Goal: Consume media (video, audio): Consume media (video, audio)

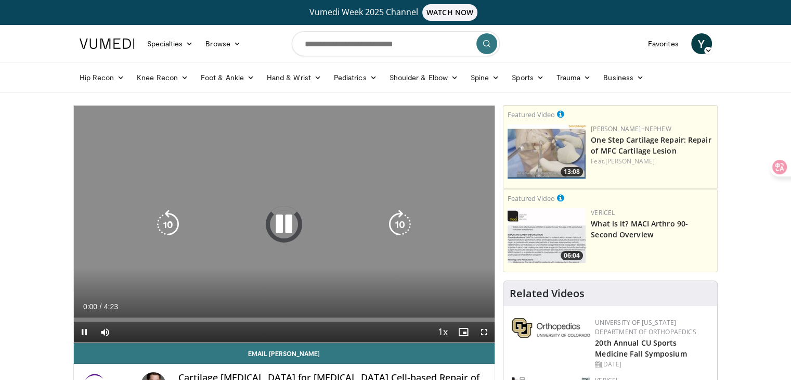
click at [268, 224] on div "Video Player" at bounding box center [284, 224] width 253 height 21
click at [279, 227] on icon "Video Player" at bounding box center [283, 224] width 29 height 29
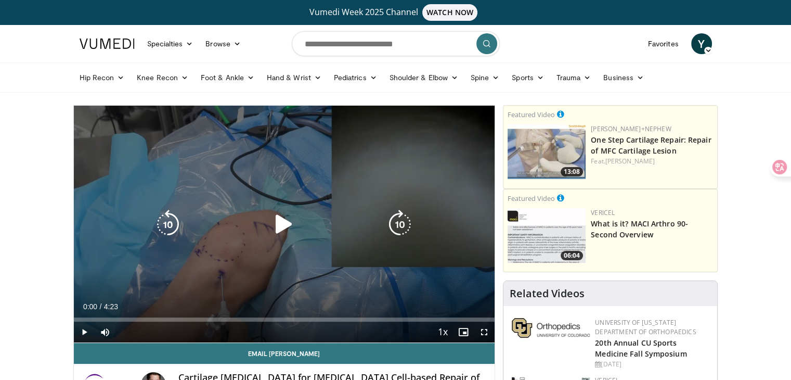
click at [279, 227] on icon "Video Player" at bounding box center [283, 224] width 29 height 29
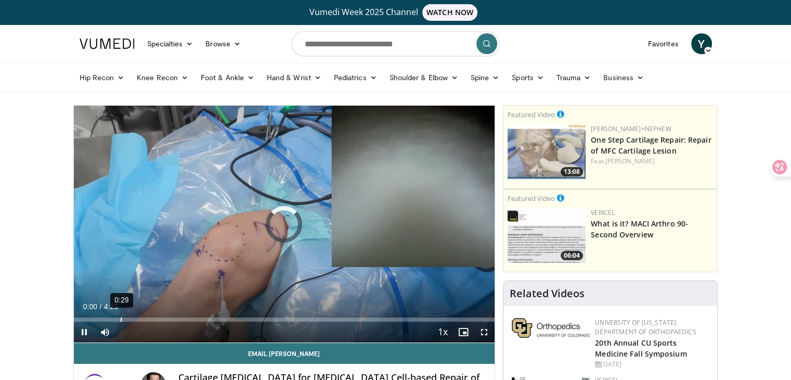
click at [121, 319] on div "0:29" at bounding box center [121, 319] width 1 height 4
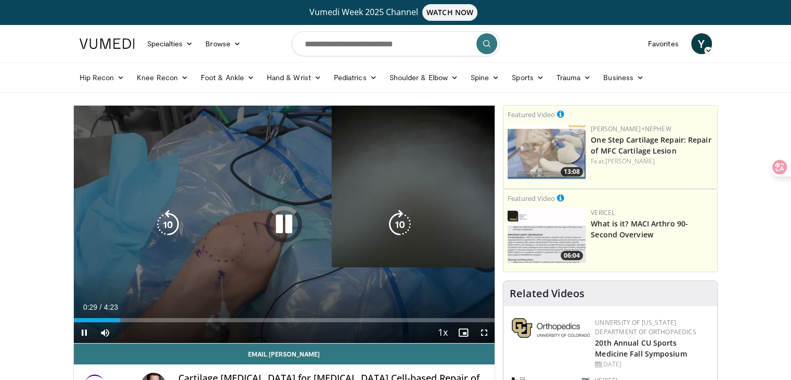
click at [292, 221] on icon "Video Player" at bounding box center [283, 224] width 29 height 29
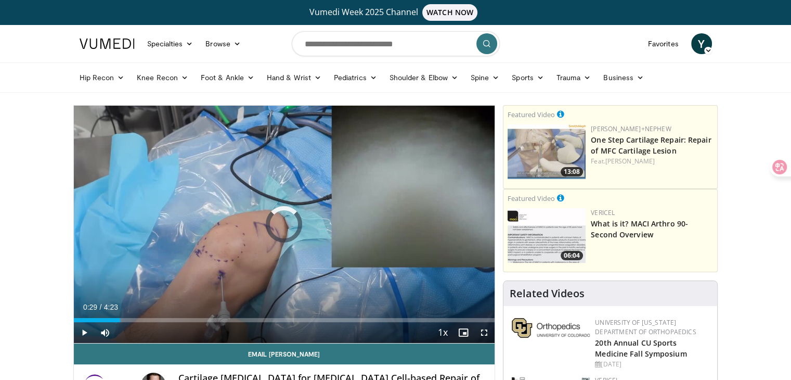
click at [129, 66] on ul "Hip Recon Hip [MEDICAL_DATA] Revision Hip [MEDICAL_DATA] Hip Preservation Knee …" at bounding box center [395, 77] width 645 height 29
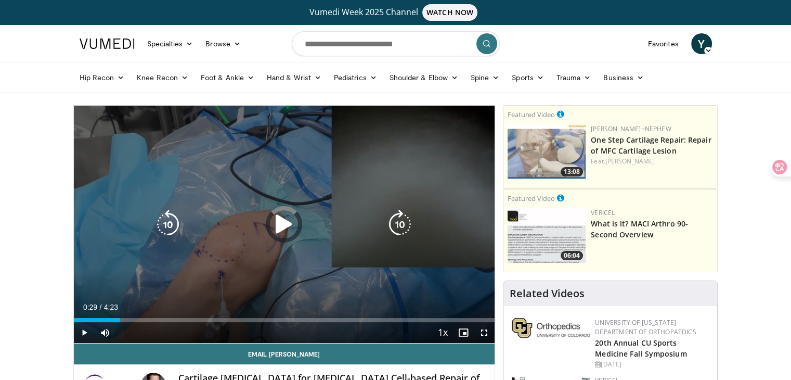
click at [236, 211] on div "10 seconds Tap to unmute" at bounding box center [284, 224] width 421 height 237
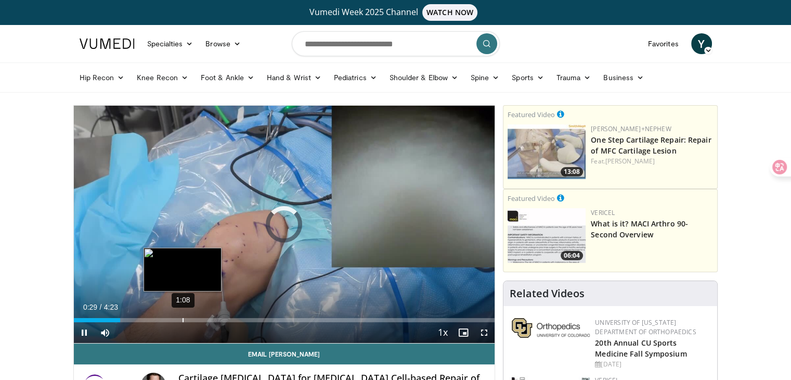
click at [182, 316] on div "Loaded : 0.00% 1:08 0:29" at bounding box center [284, 317] width 421 height 10
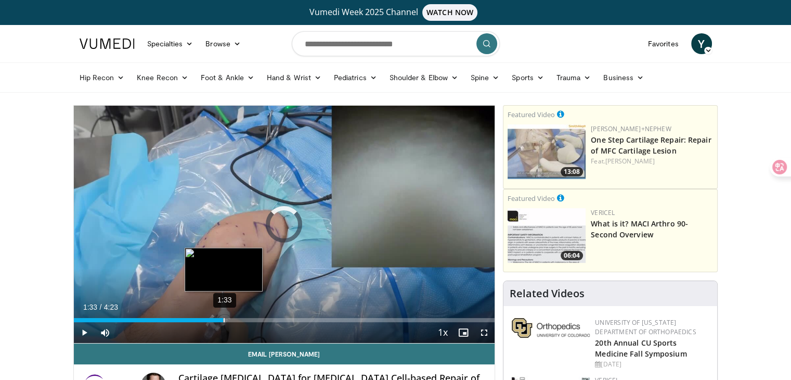
click at [224, 319] on div "1:33" at bounding box center [224, 320] width 1 height 4
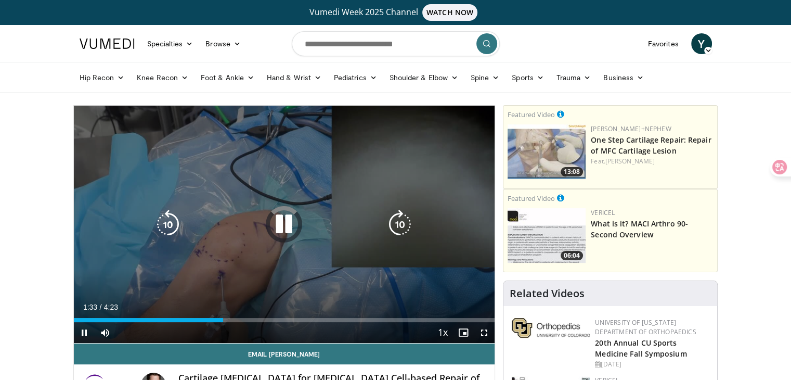
click at [288, 219] on icon "Video Player" at bounding box center [283, 224] width 29 height 29
click at [283, 219] on icon "Video Player" at bounding box center [283, 224] width 29 height 29
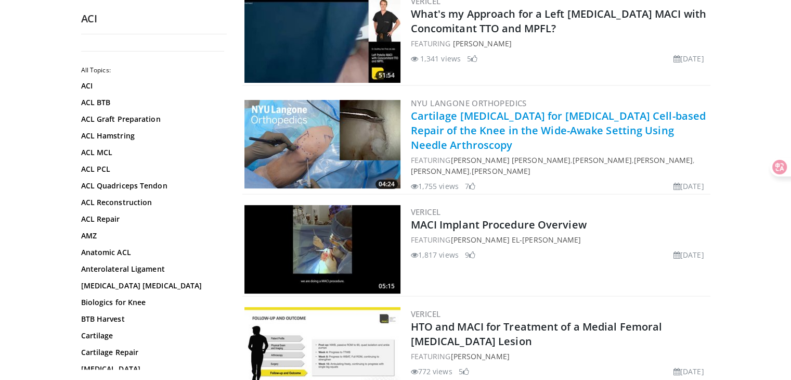
scroll to position [260, 0]
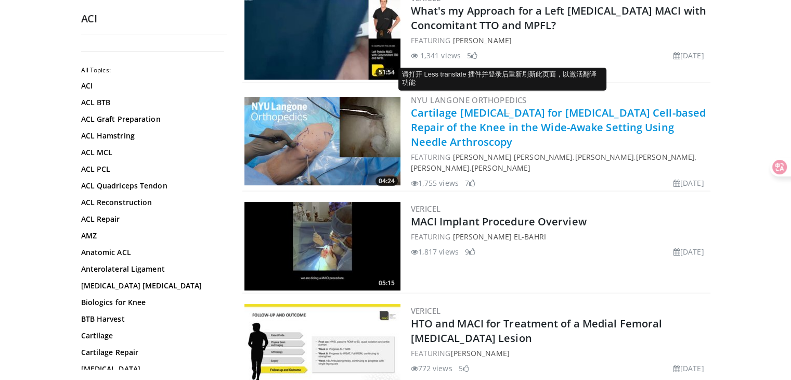
click at [496, 109] on link "Cartilage Biopsy for Autologous Cell-based Repair of the Knee in the Wide-Awake…" at bounding box center [558, 127] width 295 height 43
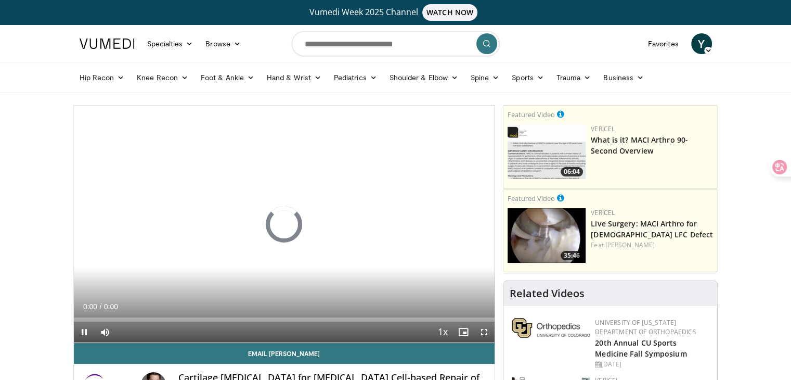
click at [46, 92] on div "Hip Recon Hip Arthroplasty Revision Hip Arthroplasty Hip Preservation Knee Reco…" at bounding box center [395, 77] width 791 height 30
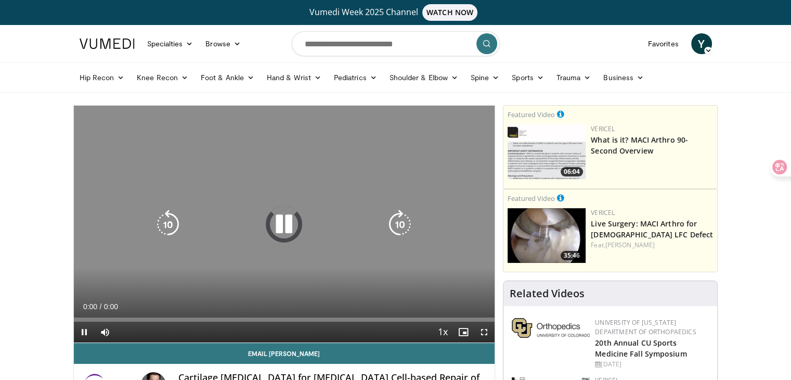
click at [302, 214] on div "Video Player" at bounding box center [284, 224] width 253 height 21
click at [285, 213] on icon "Video Player" at bounding box center [283, 224] width 29 height 29
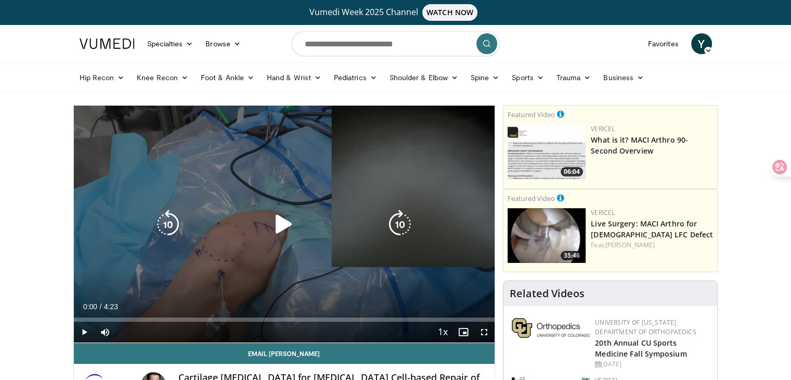
click at [286, 225] on icon "Video Player" at bounding box center [283, 224] width 29 height 29
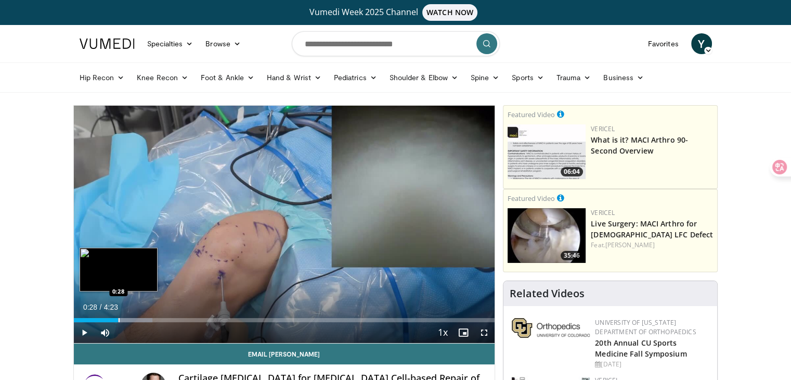
click at [119, 318] on div "Progress Bar" at bounding box center [119, 320] width 1 height 4
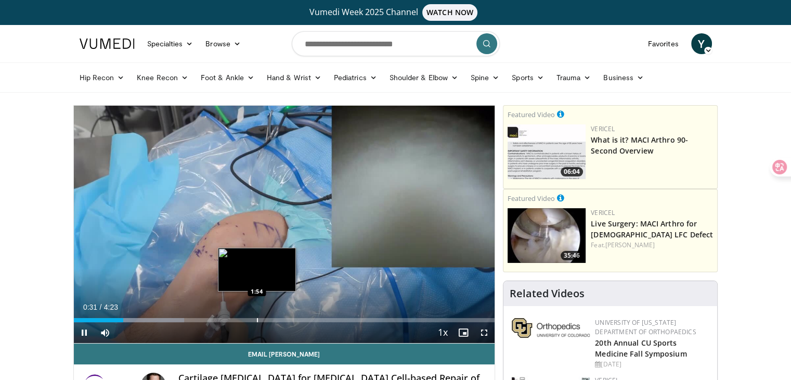
click at [256, 316] on div "Loaded : 26.29% 0:31 1:54" at bounding box center [284, 317] width 421 height 10
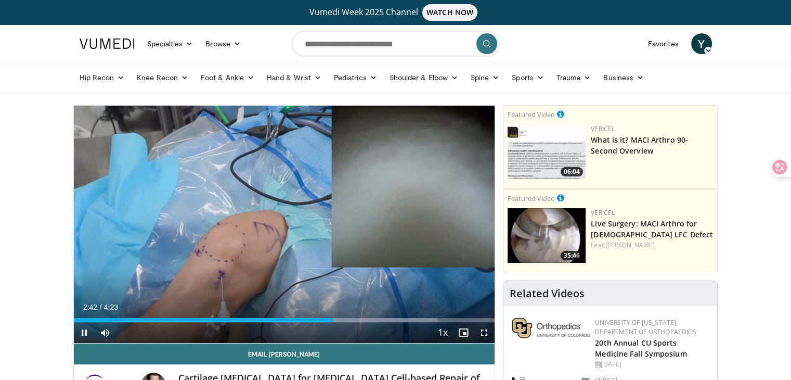
click at [279, 341] on video-js "**********" at bounding box center [284, 225] width 421 height 238
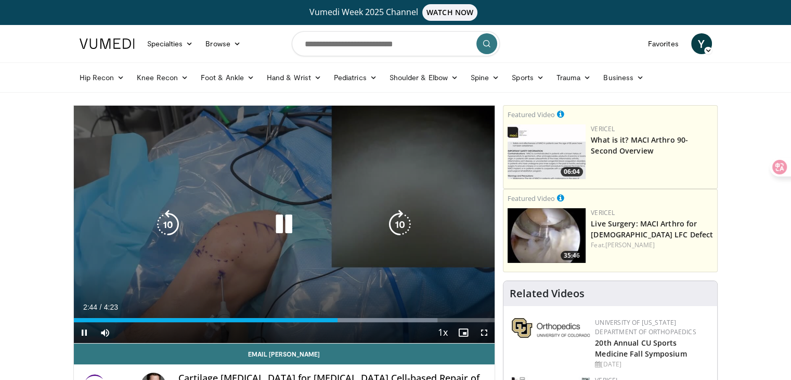
click at [287, 202] on div "10 seconds Tap to unmute" at bounding box center [284, 224] width 421 height 237
